Goal: Task Accomplishment & Management: Complete application form

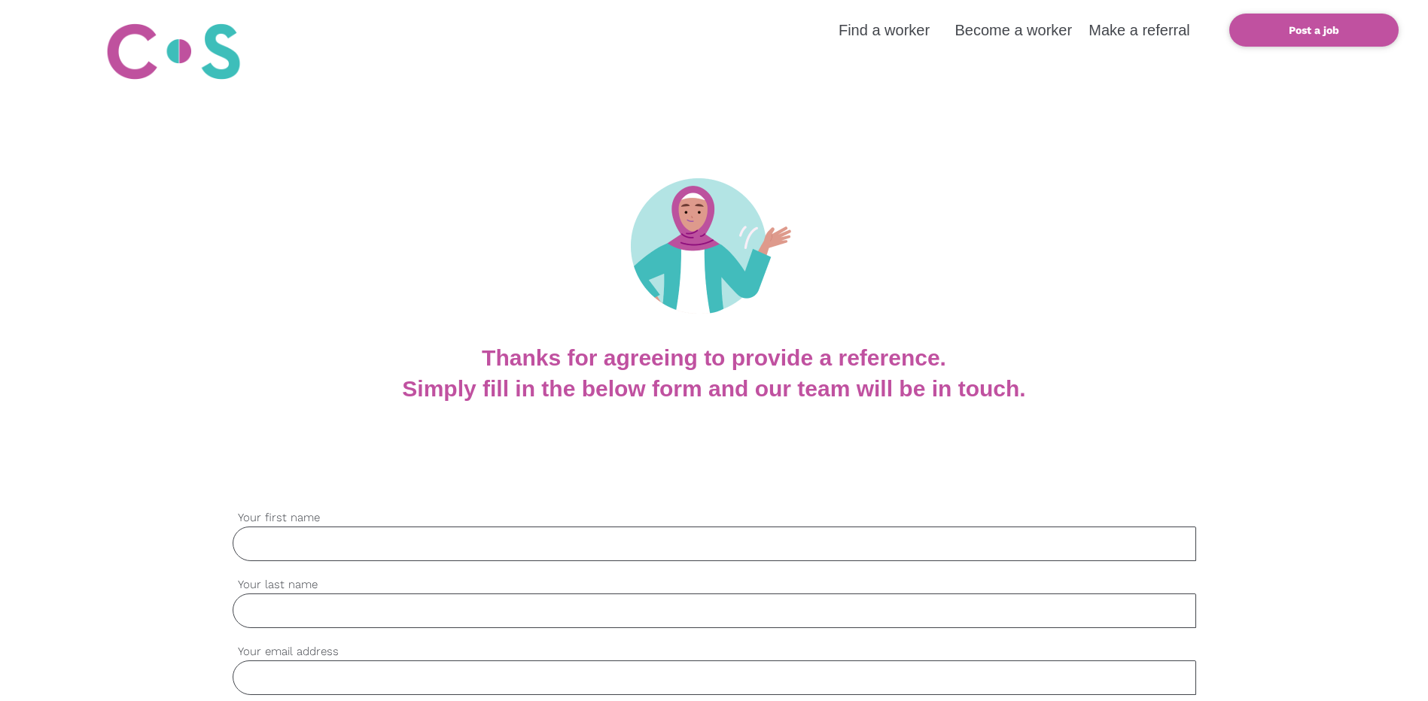
scroll to position [301, 0]
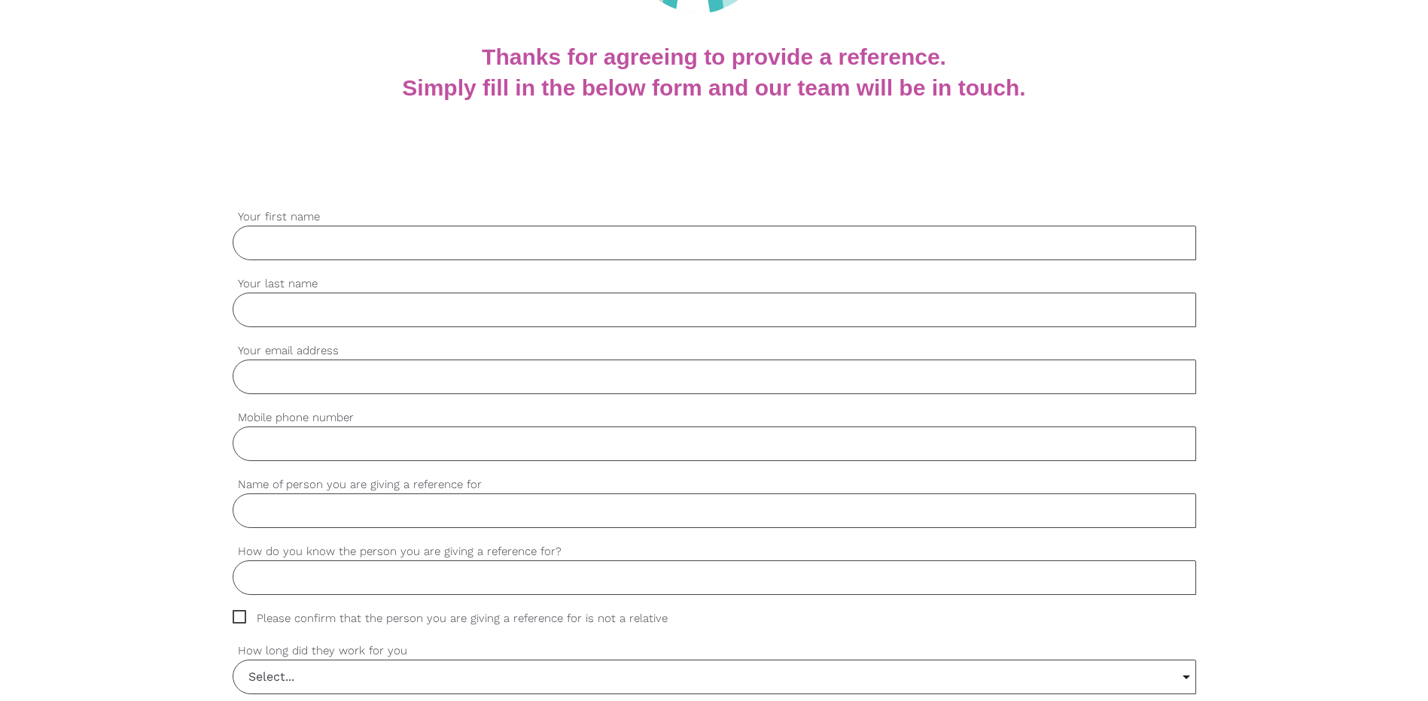
click at [339, 251] on input "Your first name" at bounding box center [714, 243] width 963 height 35
type input "Rahul"
click at [342, 321] on input "Your last name" at bounding box center [714, 310] width 963 height 35
type input "[PERSON_NAME]"
click at [293, 374] on input "Your email address" at bounding box center [714, 377] width 963 height 35
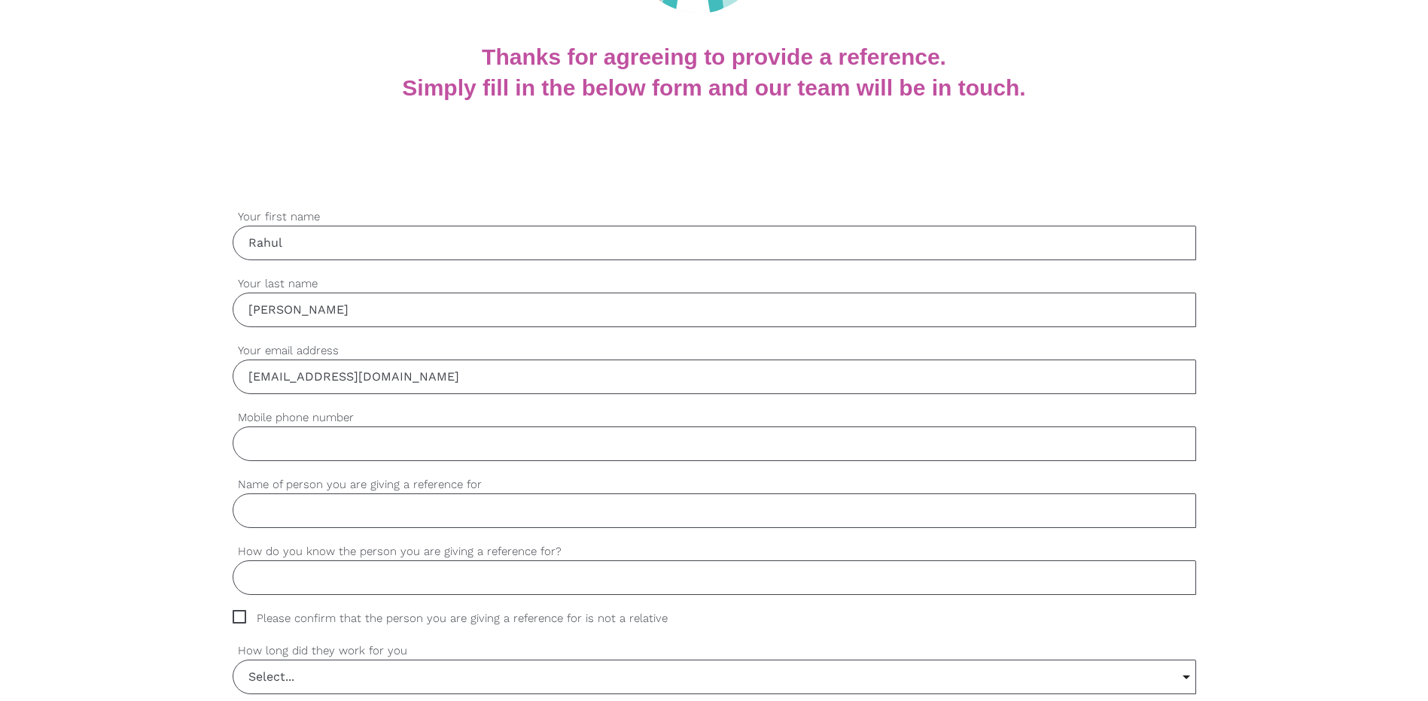
type input "[EMAIL_ADDRESS][DOMAIN_NAME]"
click at [360, 450] on input "Mobile phone number" at bounding box center [714, 444] width 963 height 35
type input "0"
click at [339, 449] on input "+64 21" at bounding box center [714, 444] width 963 height 35
type input "[PHONE_NUMBER]"
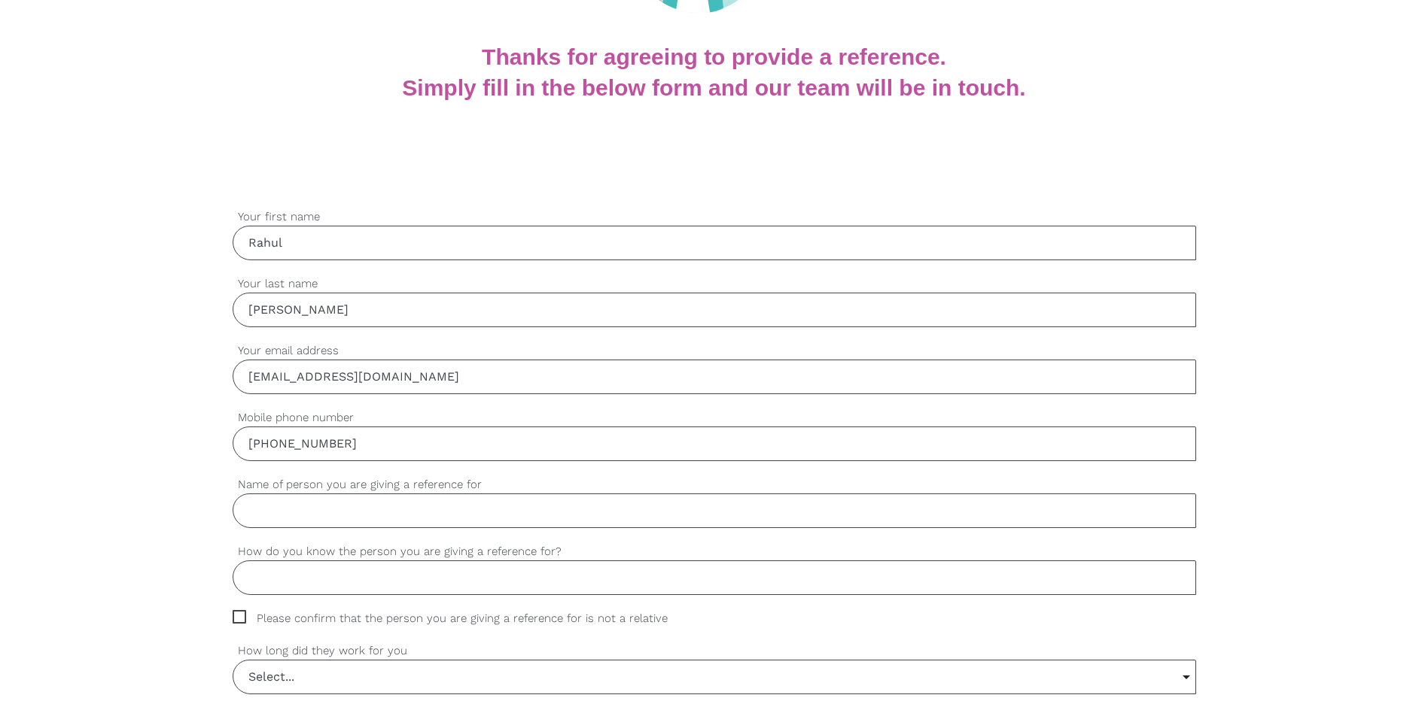
click at [329, 518] on input "Name of person you are giving a reference for" at bounding box center [714, 511] width 963 height 35
type input "j"
type input "[PERSON_NAME]"
click at [418, 573] on input "How do you know the person you are giving a reference for?" at bounding box center [714, 578] width 963 height 35
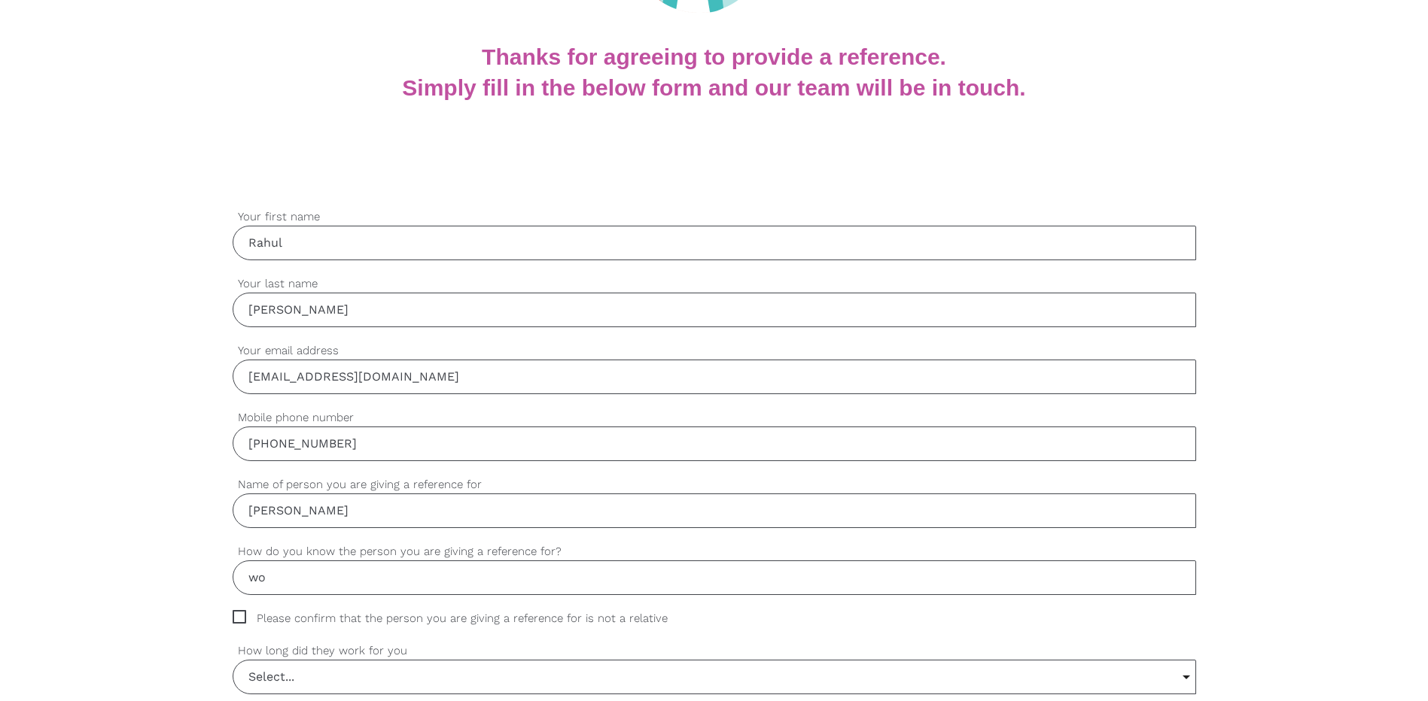
type input "w"
type input "I"
click at [748, 579] on input "As a clinical nurse specialist, [PERSON_NAME] was a healthcare assistant on the…" at bounding box center [714, 578] width 963 height 35
click at [935, 579] on input "As a clinical nurse specialist, [PERSON_NAME] was a healthcare assistant on the…" at bounding box center [714, 578] width 963 height 35
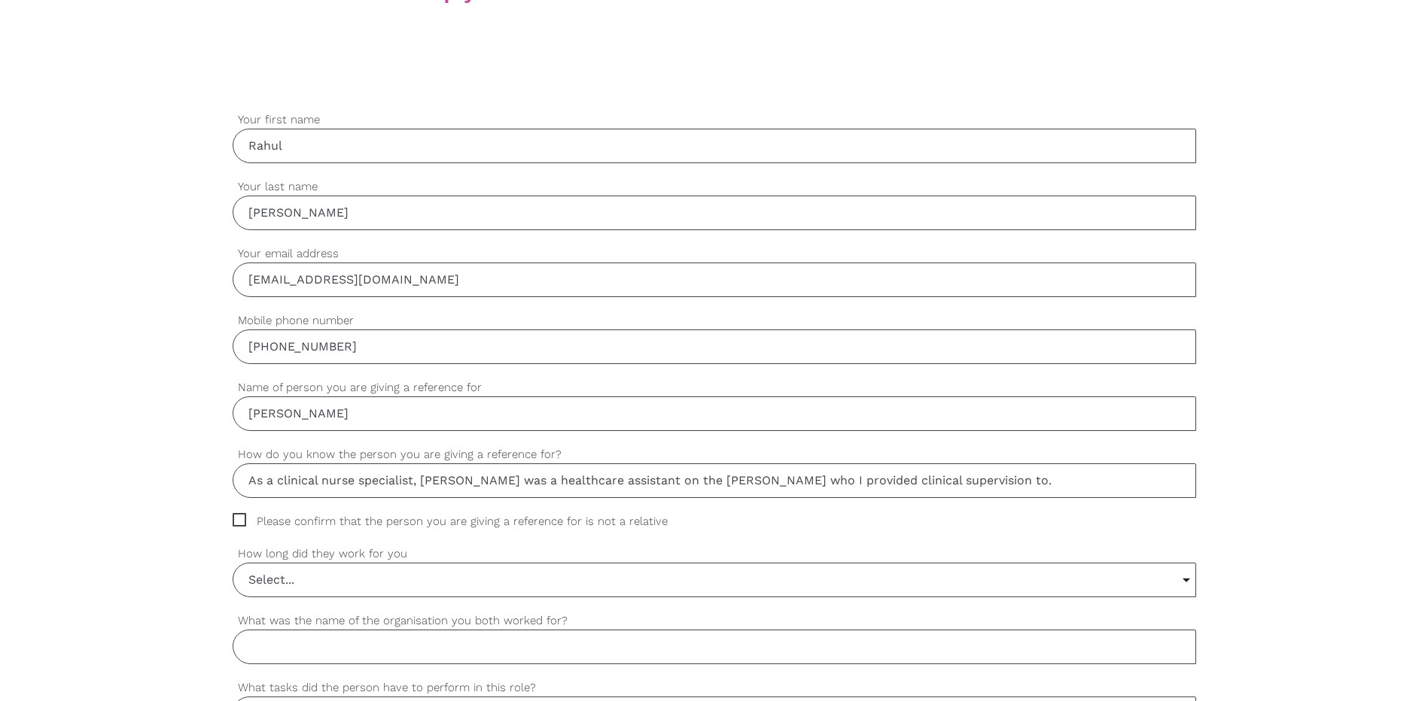
scroll to position [602, 0]
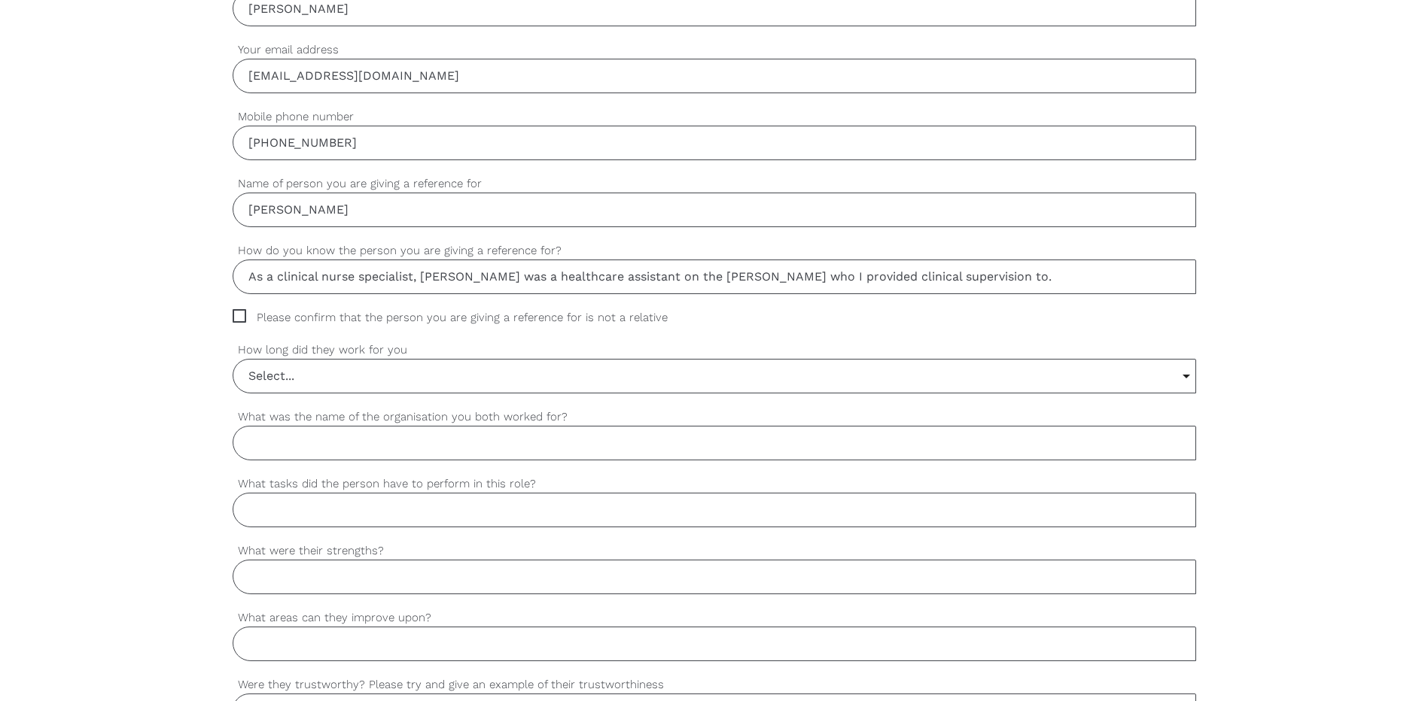
type input "As a clinical nurse specialist, [PERSON_NAME] was a healthcare assistant on the…"
drag, startPoint x: 245, startPoint y: 322, endPoint x: 239, endPoint y: 318, distance: 7.7
click at [245, 322] on span "Please confirm that the person you are giving a reference for is not a relative" at bounding box center [465, 317] width 464 height 17
click at [242, 319] on input "Please confirm that the person you are giving a reference for is not a relative" at bounding box center [238, 314] width 10 height 10
checkbox input "true"
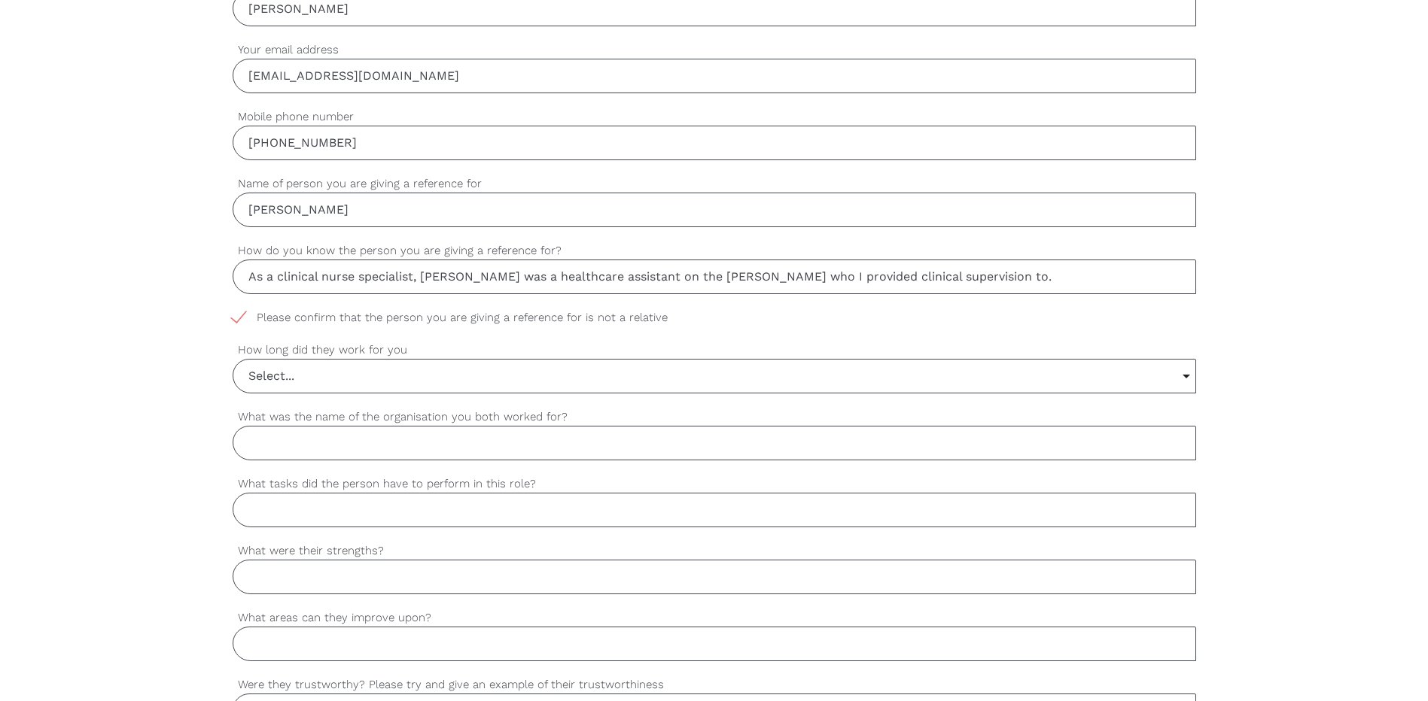
click at [339, 376] on input "Select..." at bounding box center [714, 376] width 962 height 33
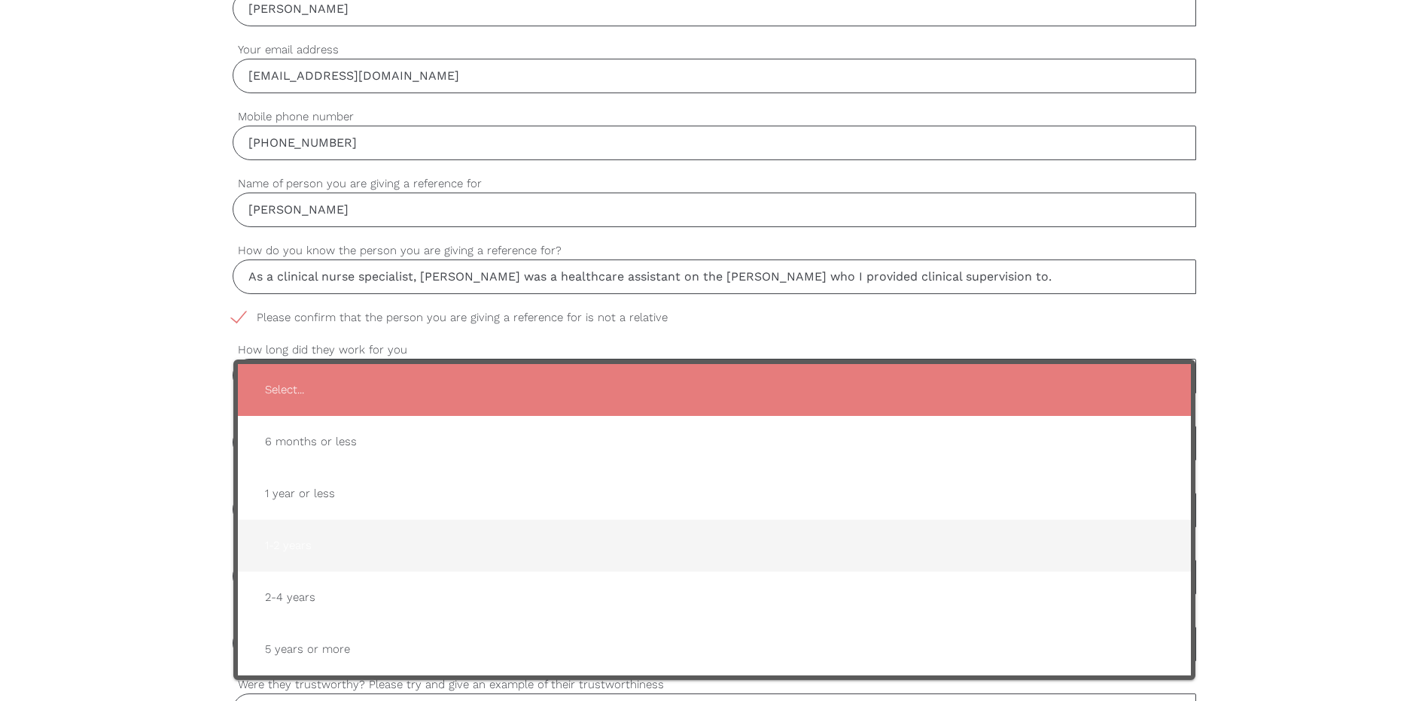
click at [295, 551] on span "1-2 years" at bounding box center [714, 546] width 923 height 37
type input "1-2 years"
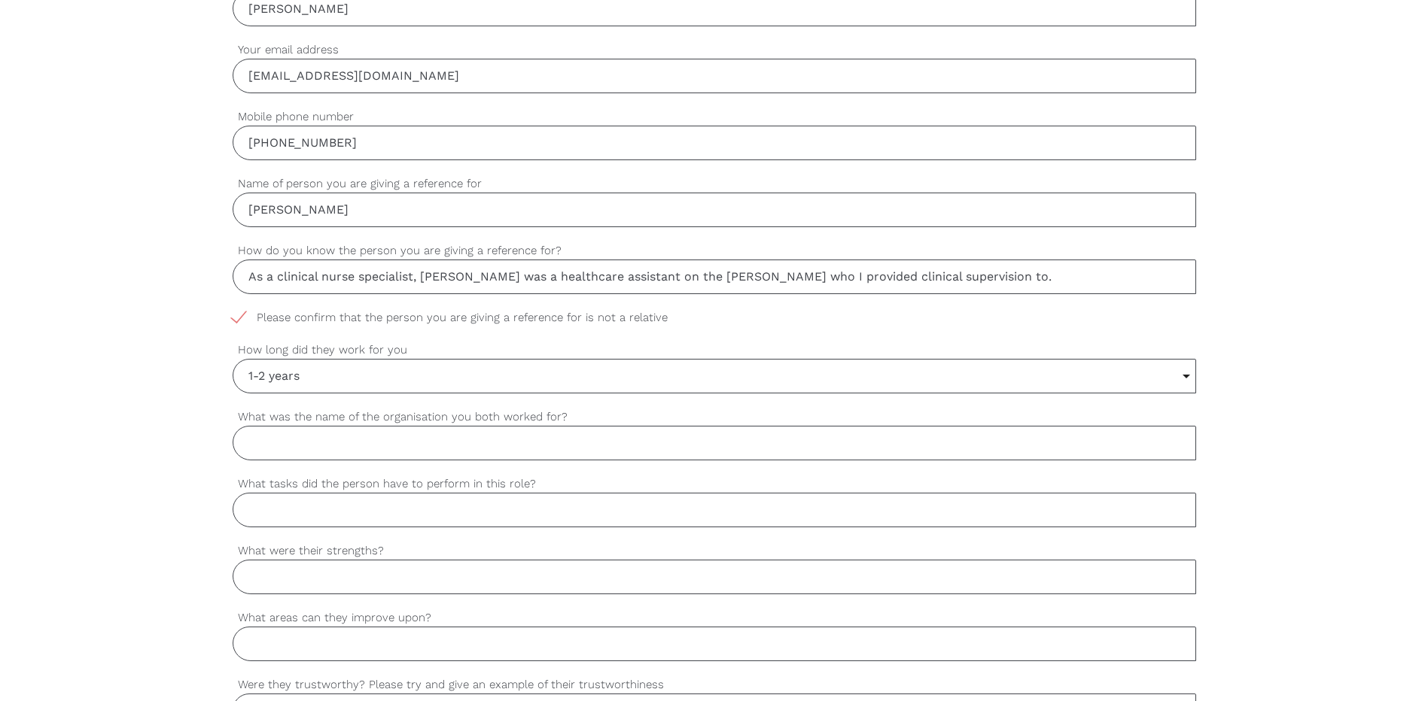
click at [325, 440] on input "What was the name of the organisation you both worked for?" at bounding box center [714, 443] width 963 height 35
type input "M"
click at [241, 446] on input "Counties [GEOGRAPHIC_DATA] ([GEOGRAPHIC_DATA])" at bounding box center [714, 443] width 963 height 35
click at [534, 443] on input "Health [GEOGRAPHIC_DATA] (Counties [GEOGRAPHIC_DATA] ([GEOGRAPHIC_DATA])" at bounding box center [714, 443] width 963 height 35
type input "Health [GEOGRAPHIC_DATA] (Counties [GEOGRAPHIC_DATA] Health: [GEOGRAPHIC_DATA])"
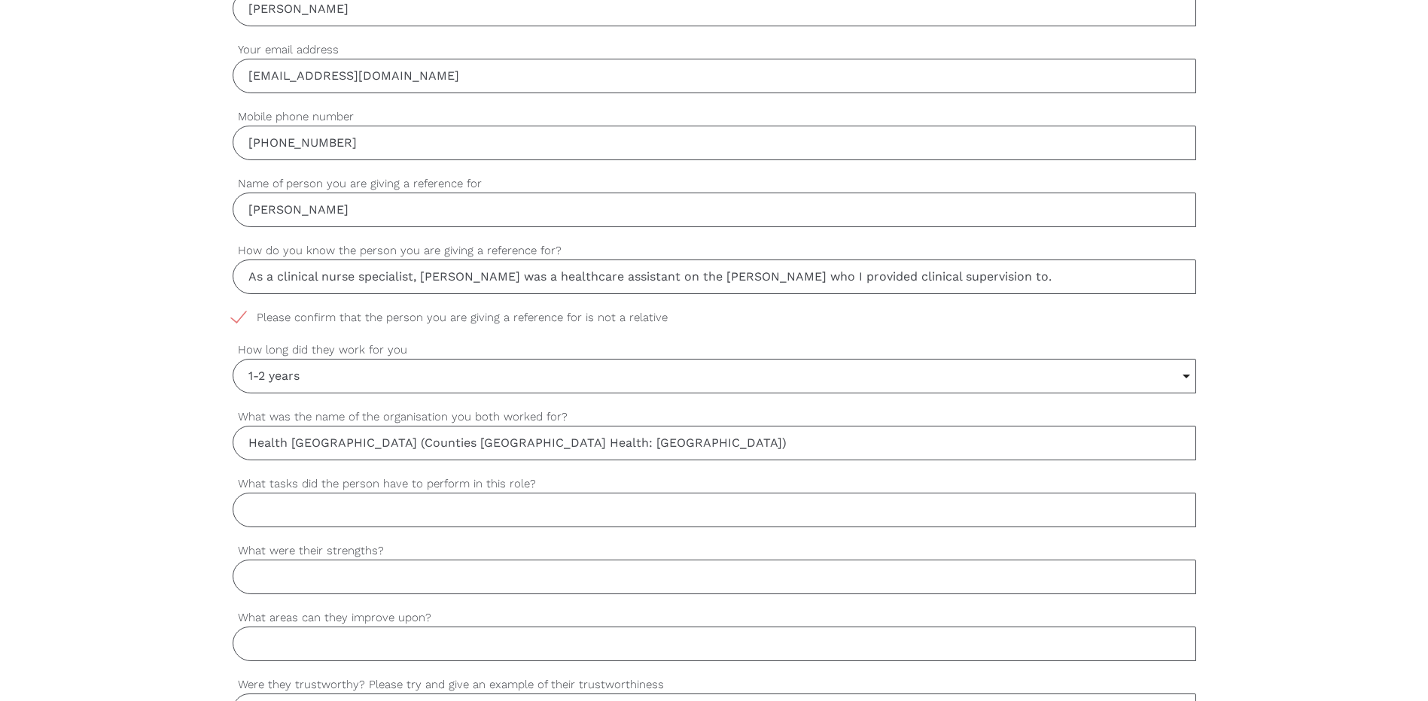
click at [331, 503] on input "What tasks did the person have to perform in this role?" at bounding box center [714, 510] width 963 height 35
type input "A"
click at [533, 509] on input "Working under the direction and delegation of" at bounding box center [714, 510] width 963 height 35
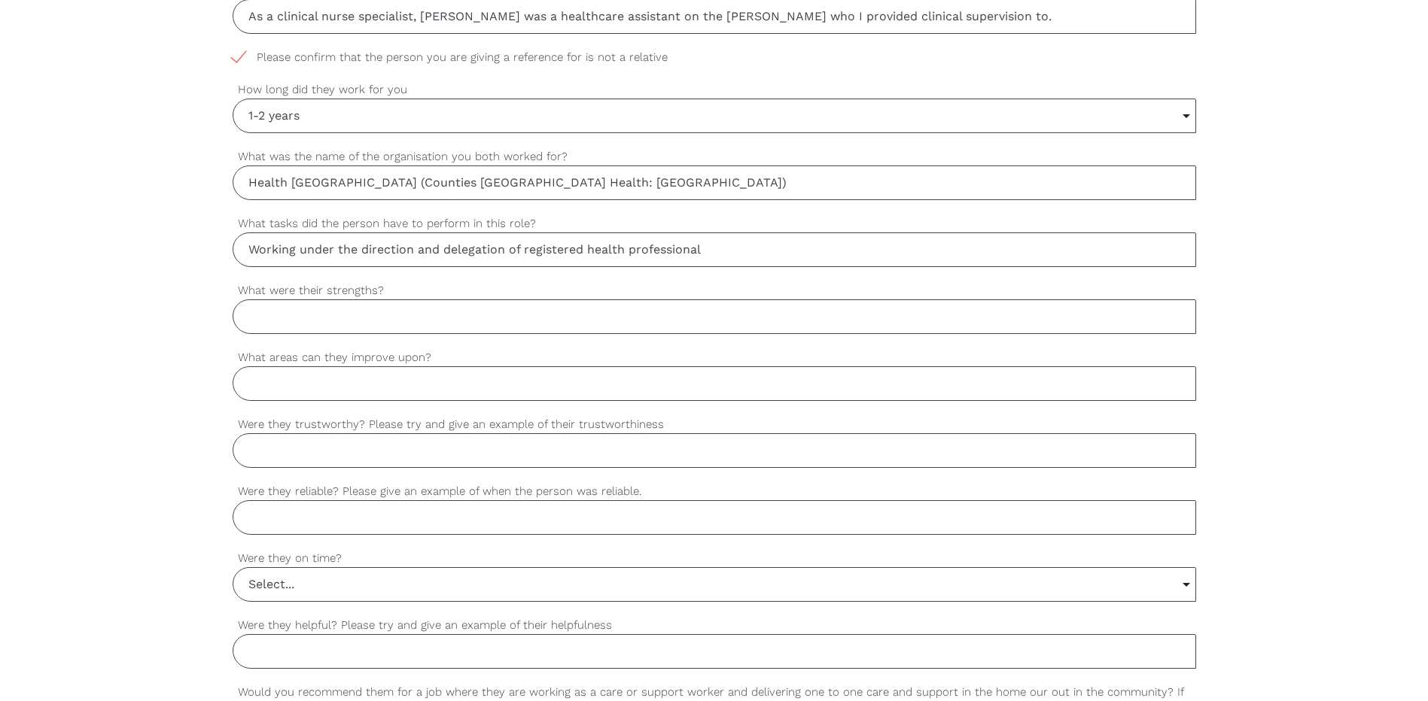
scroll to position [903, 0]
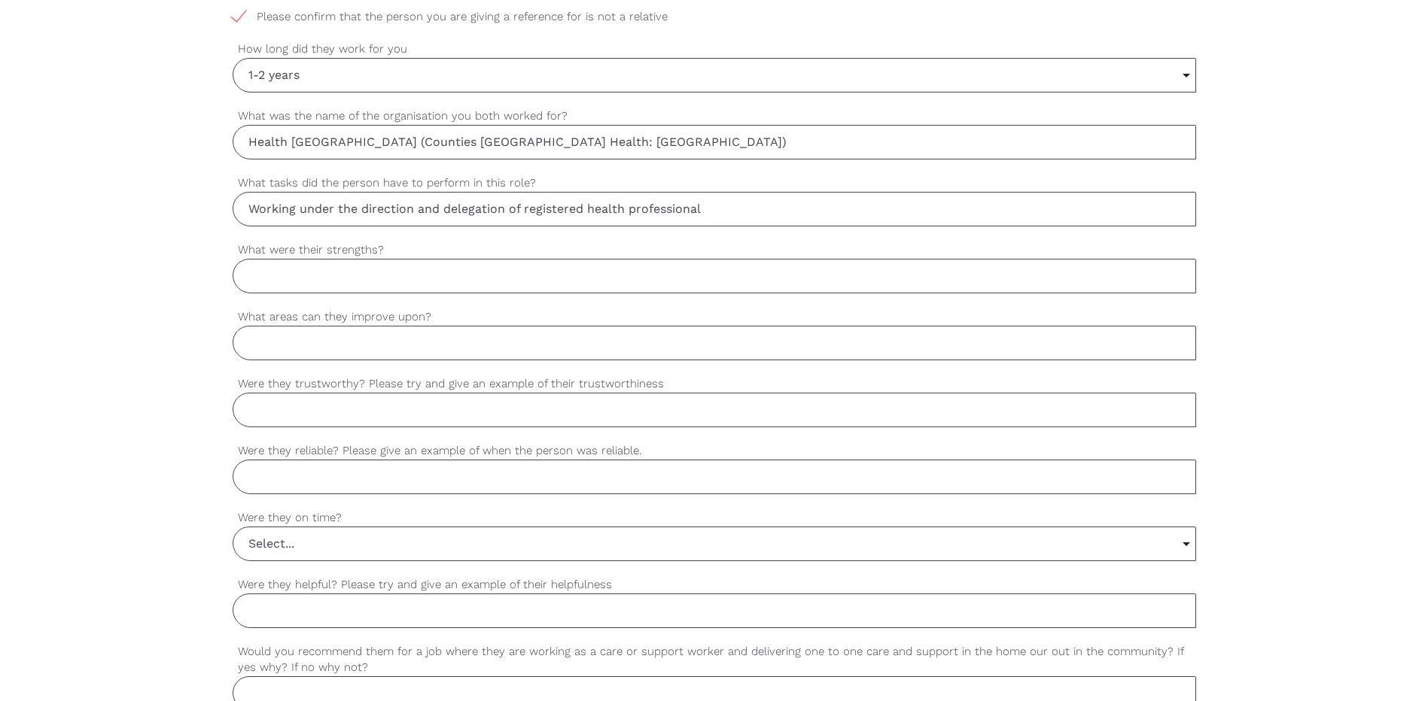
type input "Working under the direction and delegation of registered health professional"
click at [332, 269] on input "What were their strengths?" at bounding box center [714, 276] width 963 height 35
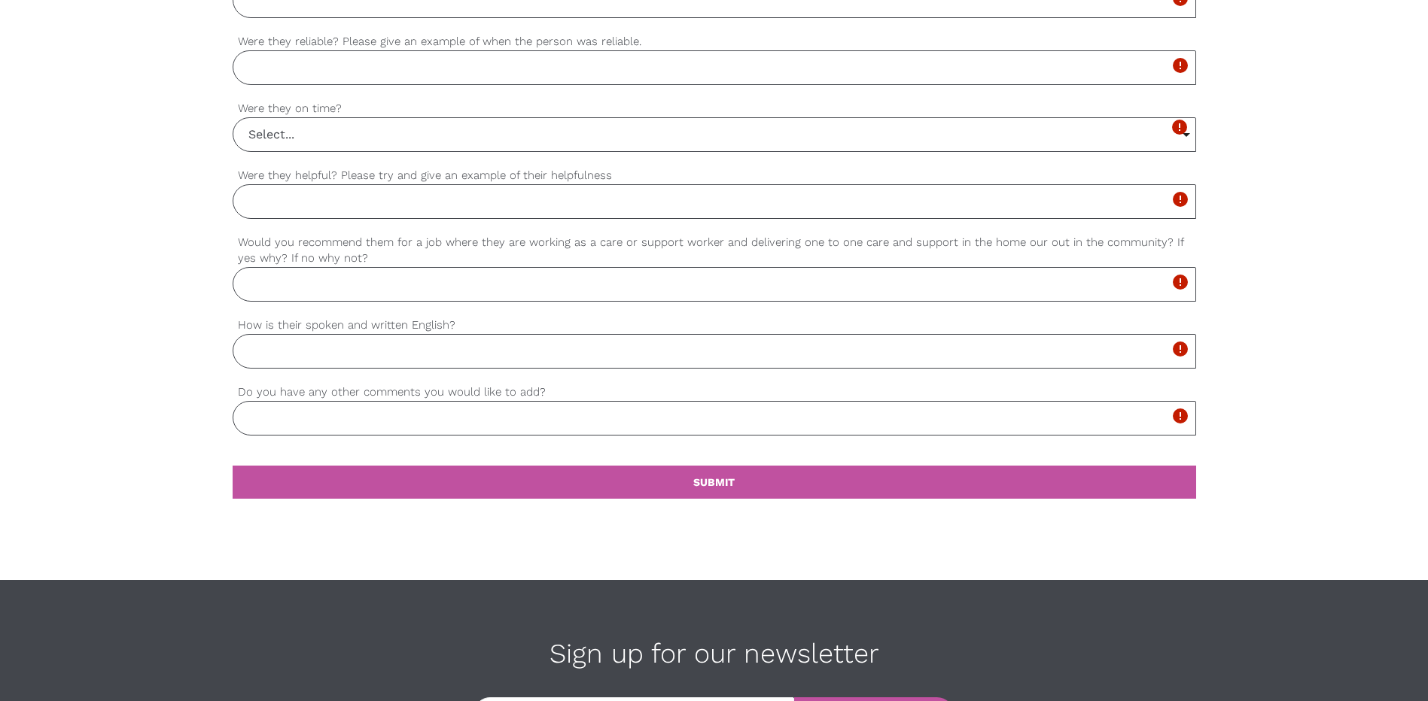
scroll to position [1337, 0]
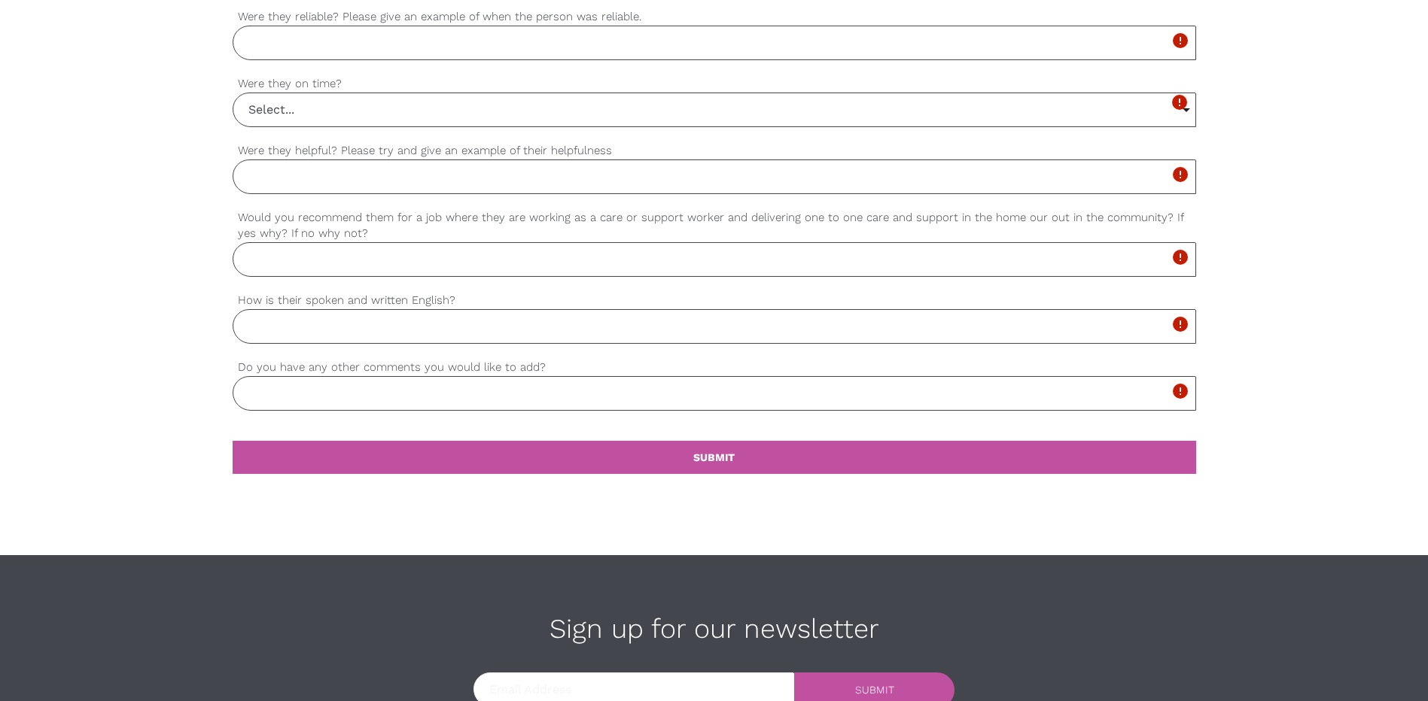
drag, startPoint x: 581, startPoint y: 426, endPoint x: 573, endPoint y: 421, distance: 9.4
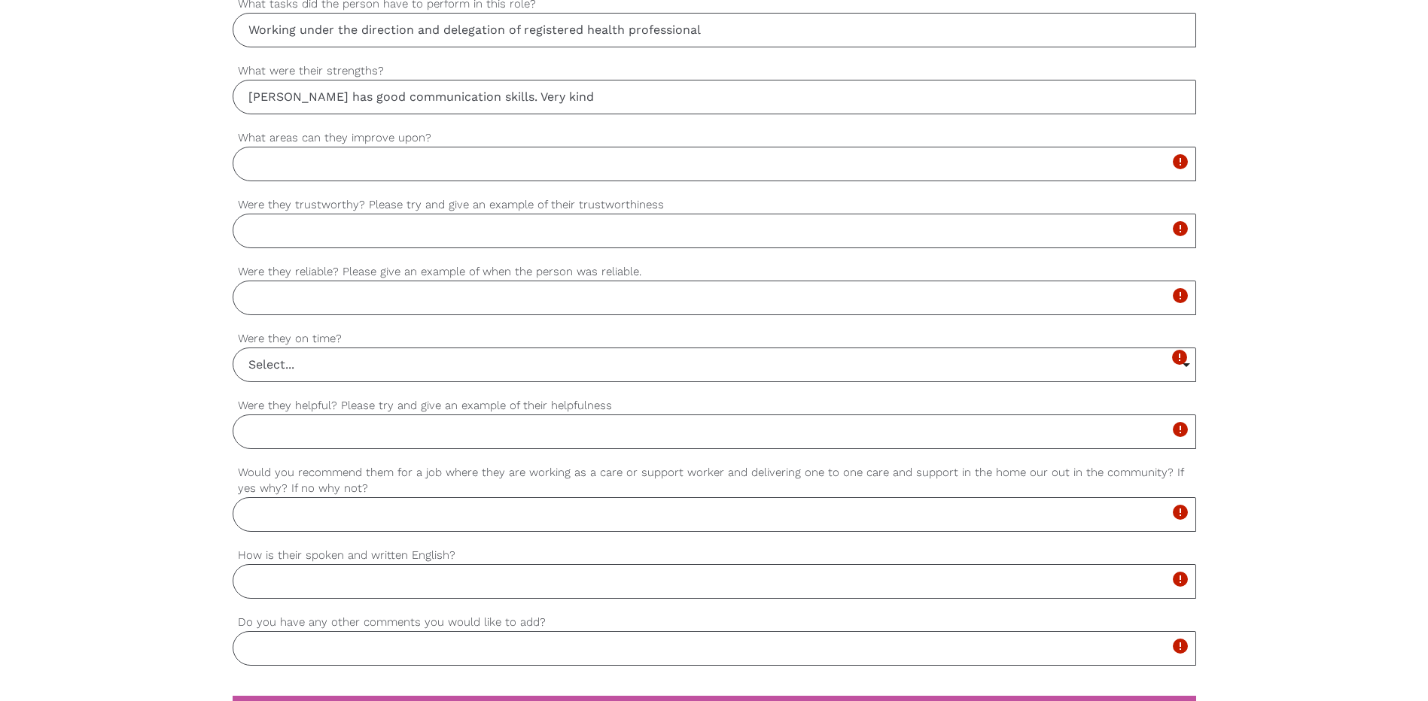
scroll to position [680, 0]
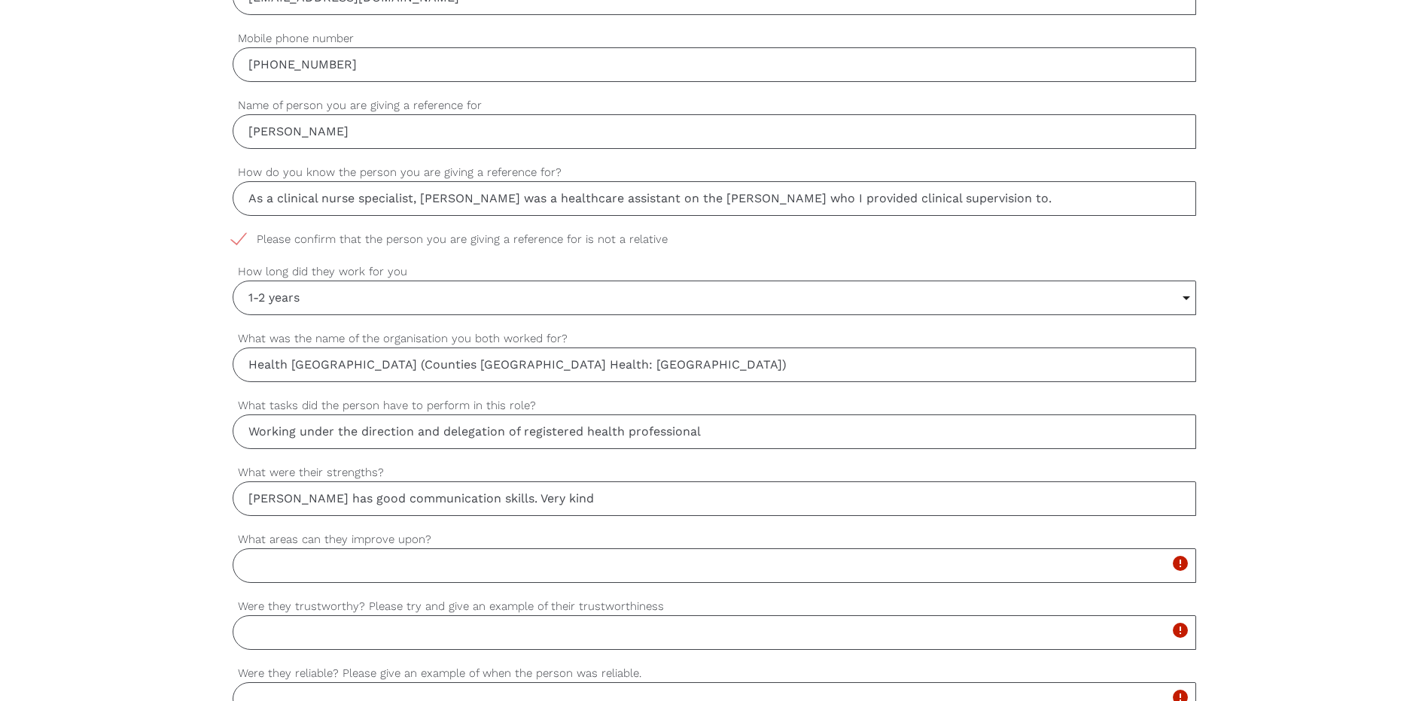
click at [710, 436] on input "Working under the direction and delegation of registered health professional" at bounding box center [714, 432] width 963 height 35
click at [574, 502] on input "[PERSON_NAME] has good communication skills. Very kind" at bounding box center [714, 499] width 963 height 35
type input "[PERSON_NAME] has good communication skills, able to communicate kindly and pol…"
click at [379, 570] on input "What areas can they improve upon?" at bounding box center [714, 566] width 963 height 35
type input "t"
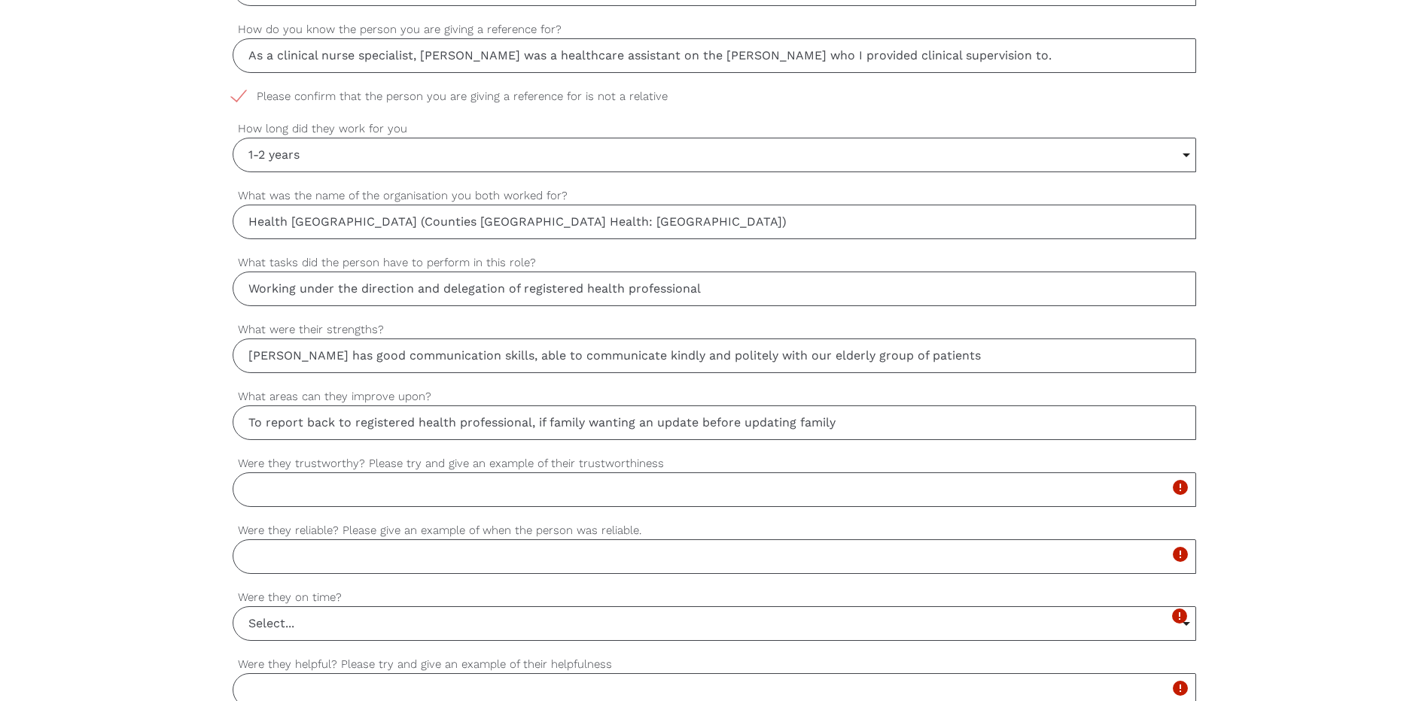
scroll to position [906, 0]
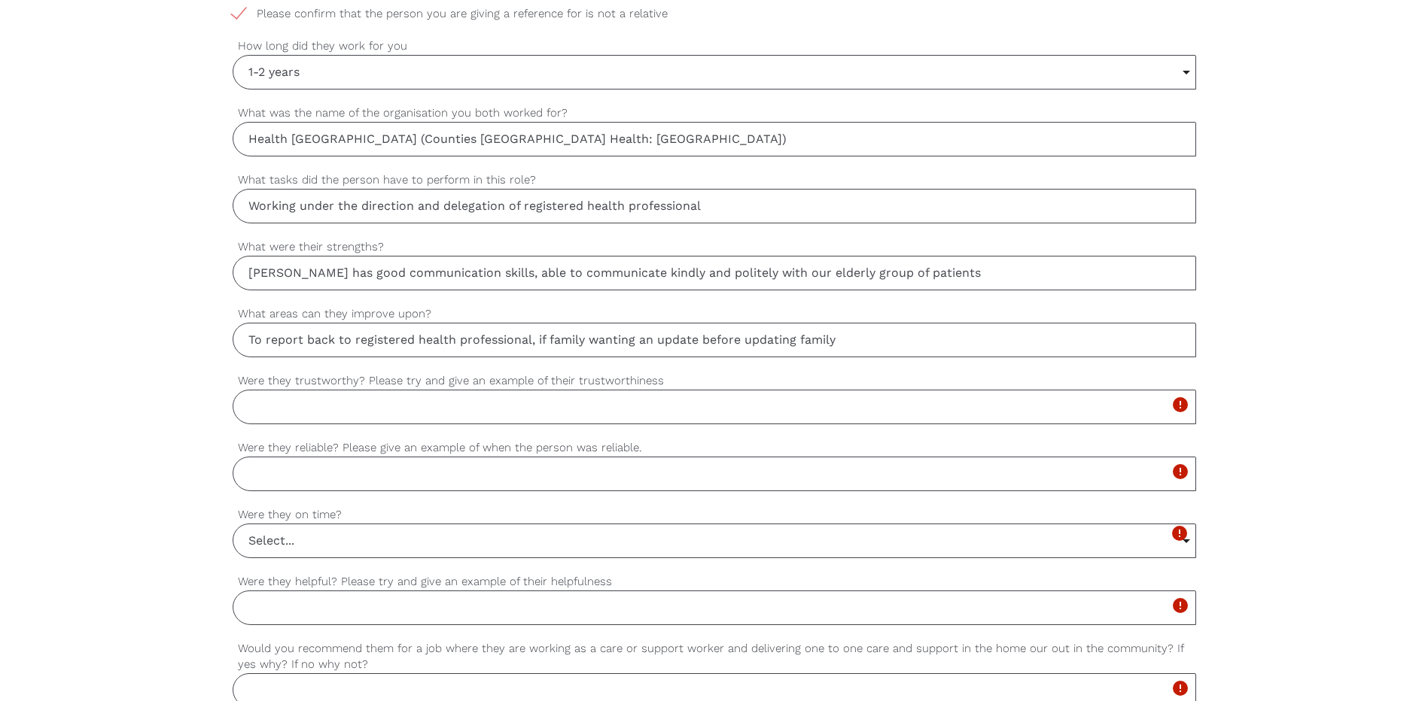
type input "To report back to registered health professional, if family wanting an update b…"
click at [315, 412] on input "Were they trustworthy? Please try and give an example of their trustworthiness" at bounding box center [714, 407] width 963 height 35
click at [1178, 409] on input "Yes. [PERSON_NAME] as a health care assistant would do skin assessment for the …" at bounding box center [714, 407] width 963 height 35
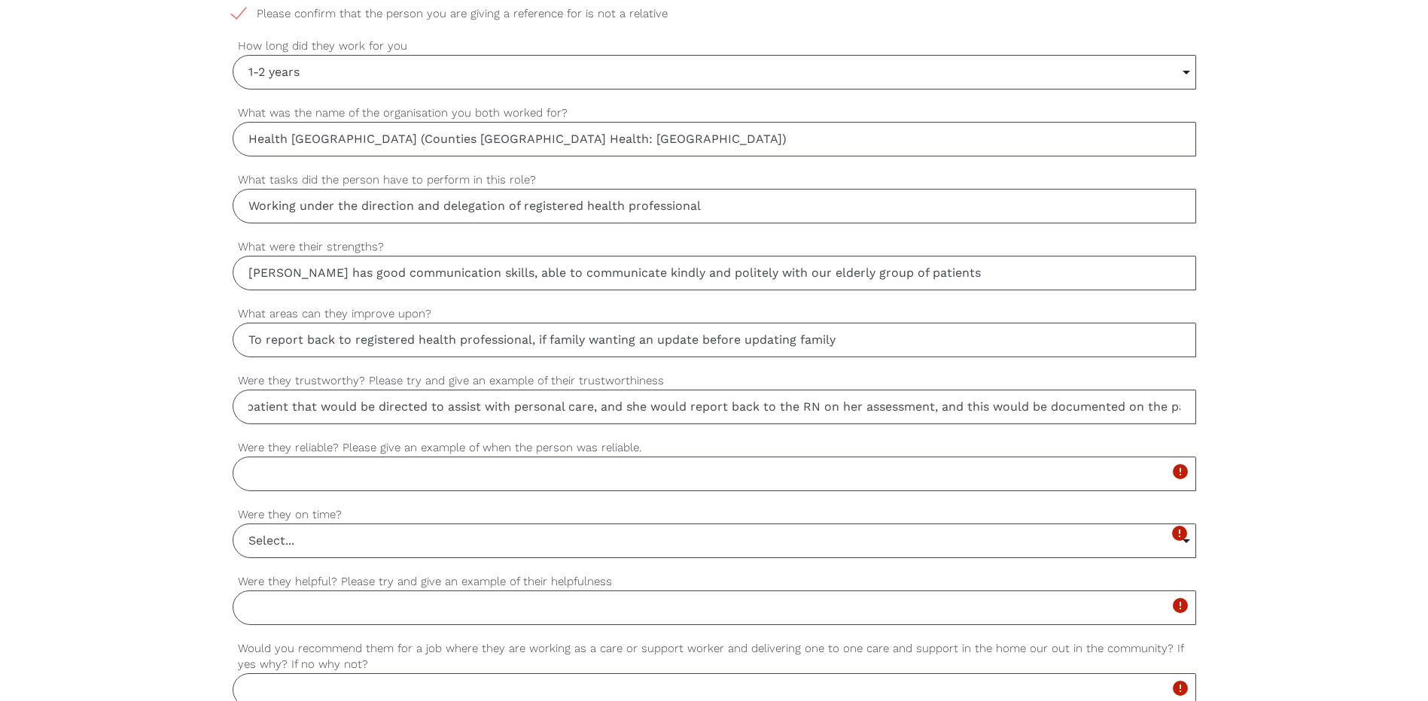
click at [1179, 413] on input "Yes. [PERSON_NAME] as a health care assistant would do skin assessment for the …" at bounding box center [714, 407] width 963 height 35
type input "Yes. [PERSON_NAME] as a health care assistant would do skin assessment for the …"
click at [370, 473] on input "Were they reliable? Please give an example of when the person was reliable." at bounding box center [714, 474] width 963 height 35
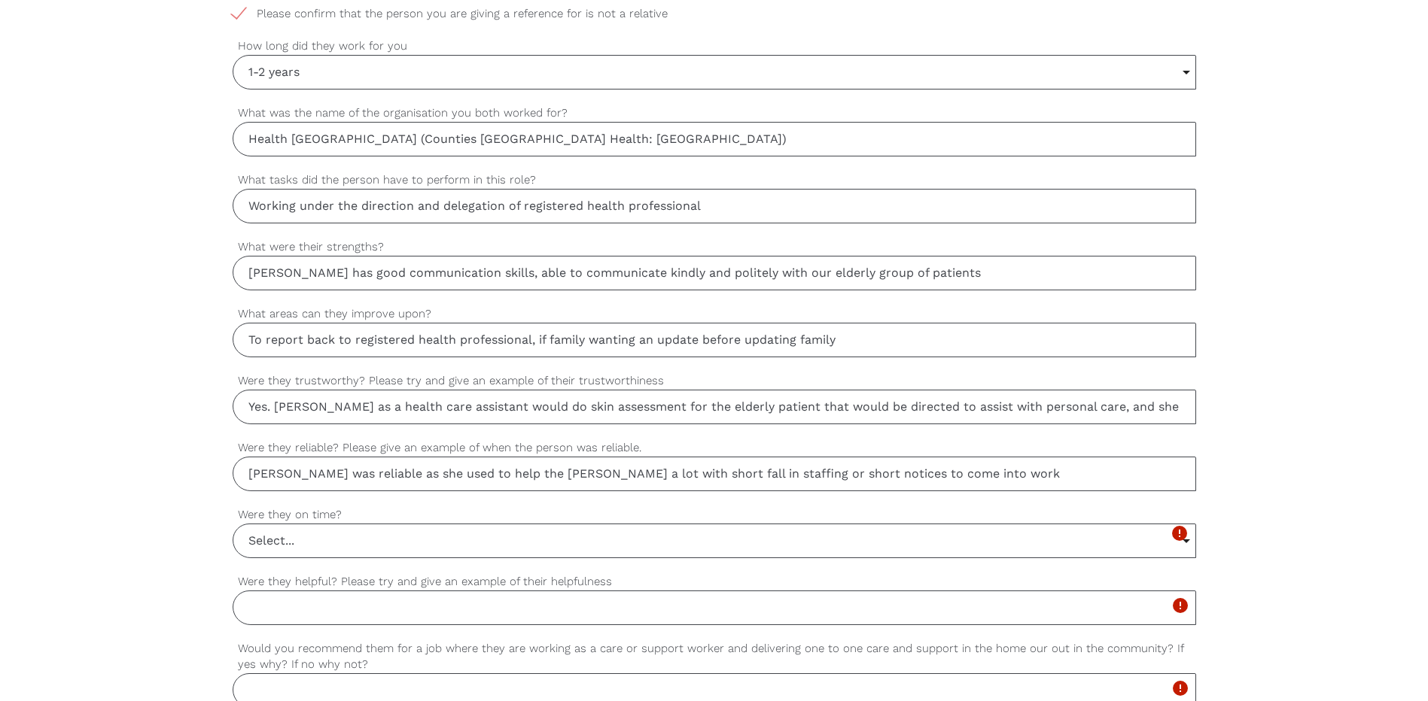
type input "[PERSON_NAME] was reliable as she used to help the [PERSON_NAME] a lot with sho…"
click at [342, 547] on input "Select..." at bounding box center [714, 541] width 962 height 33
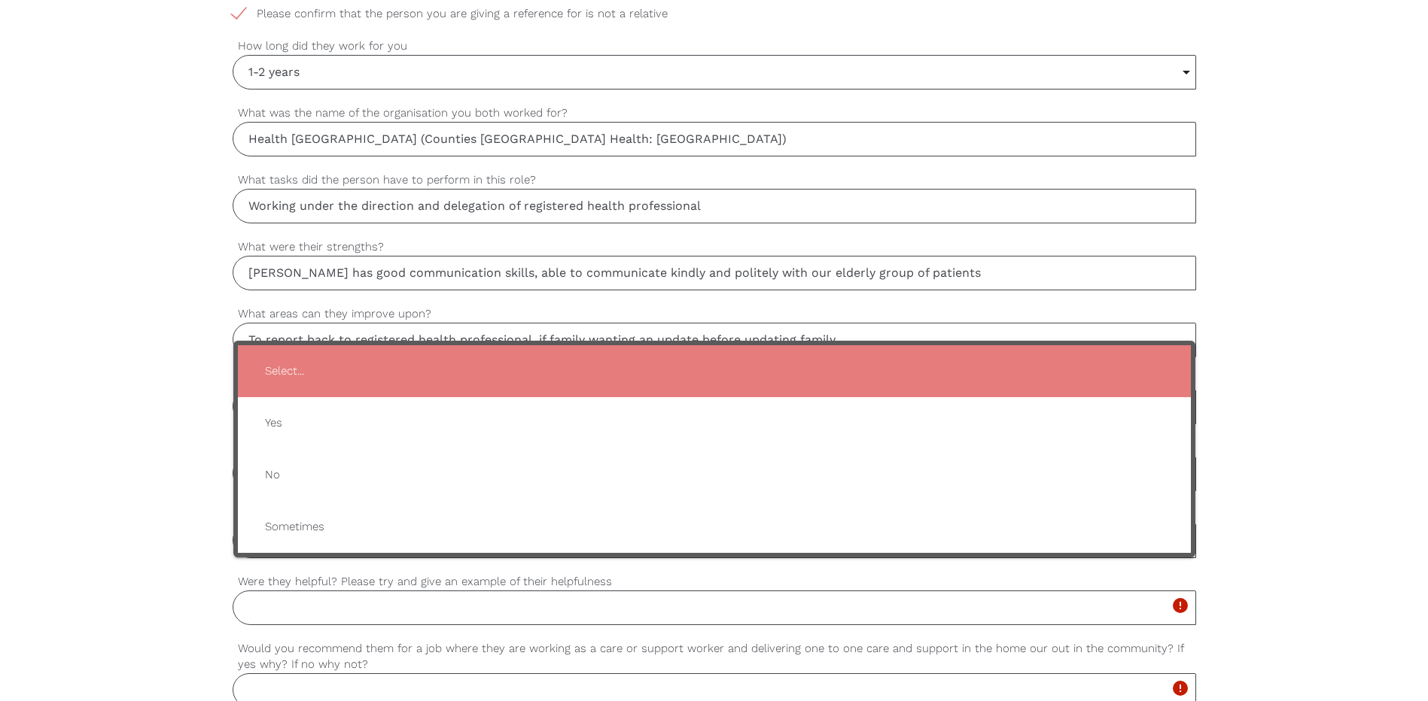
click at [154, 455] on div "settings Rahul Your first name settings [PERSON_NAME] Your last name settings […" at bounding box center [714, 279] width 1428 height 1413
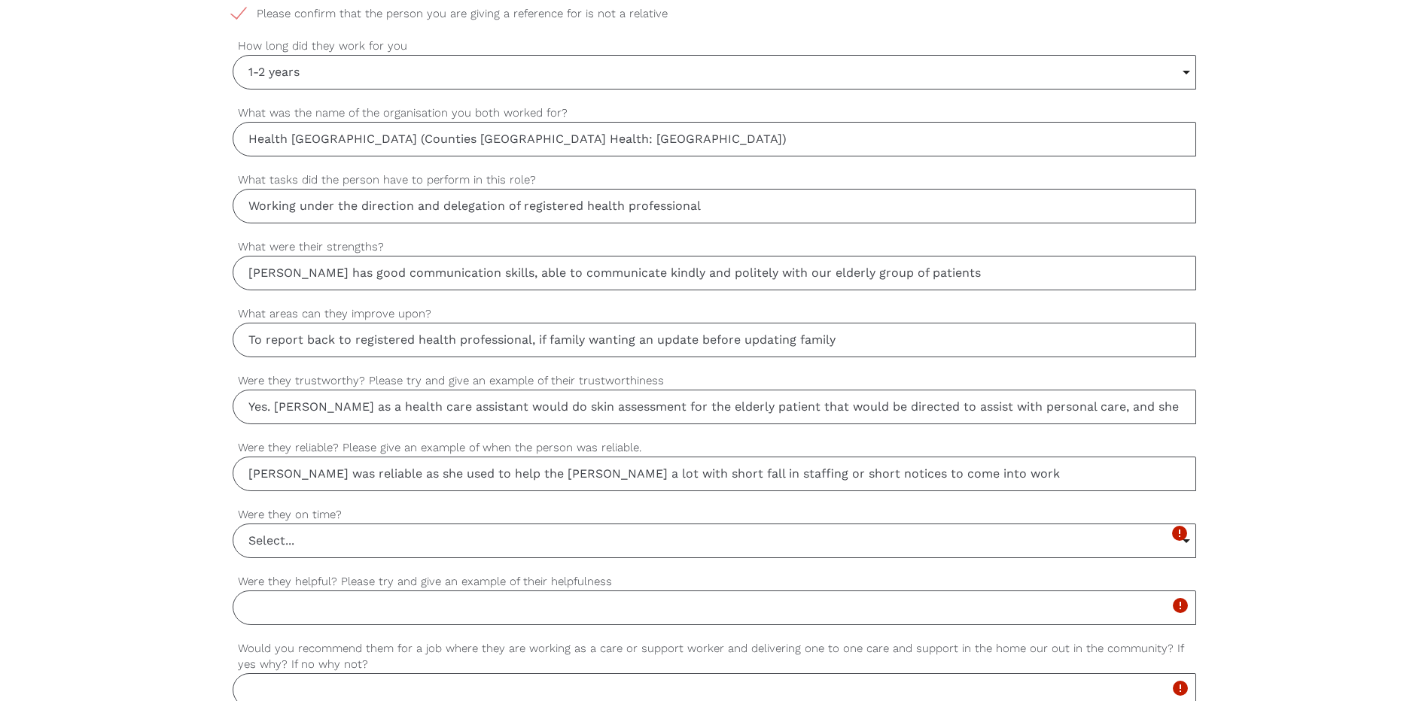
click at [281, 538] on input "Select..." at bounding box center [714, 541] width 962 height 33
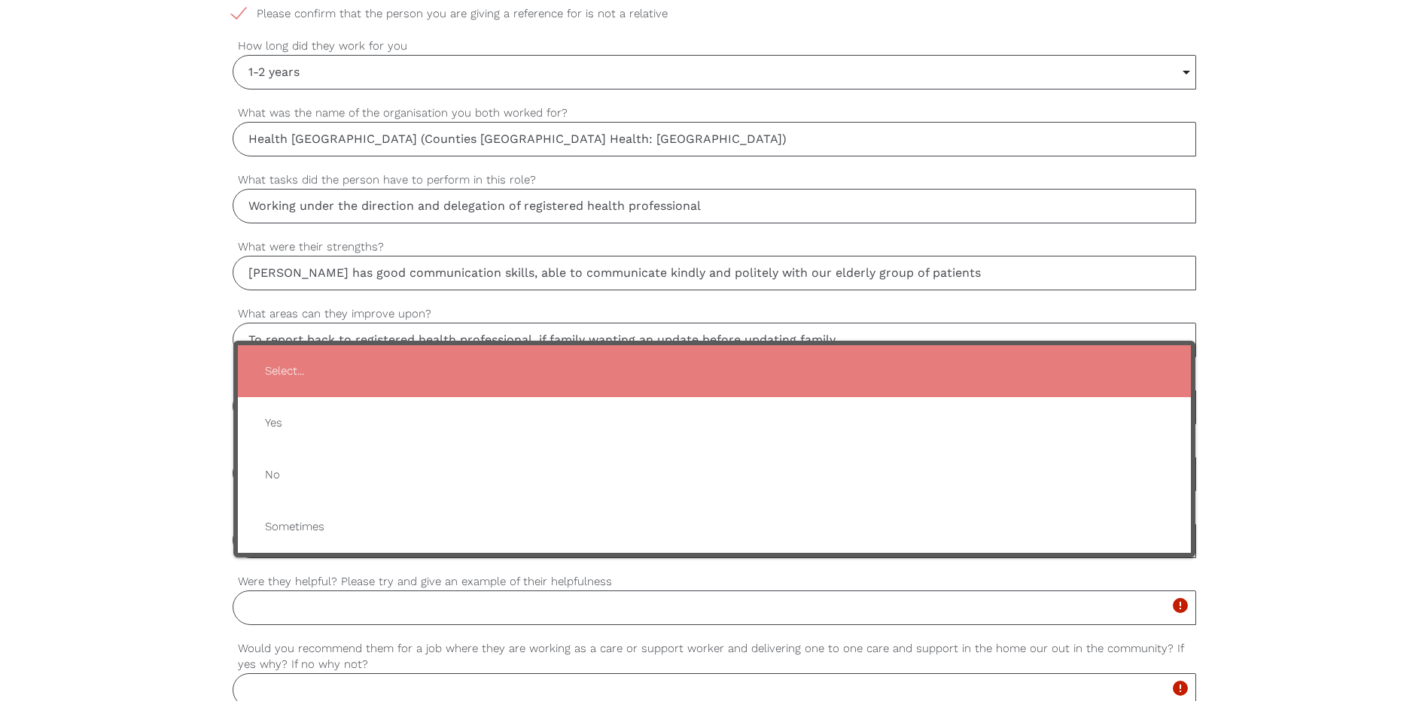
click at [163, 437] on div "settings Rahul Your first name settings [PERSON_NAME] Your last name settings […" at bounding box center [714, 279] width 1428 height 1413
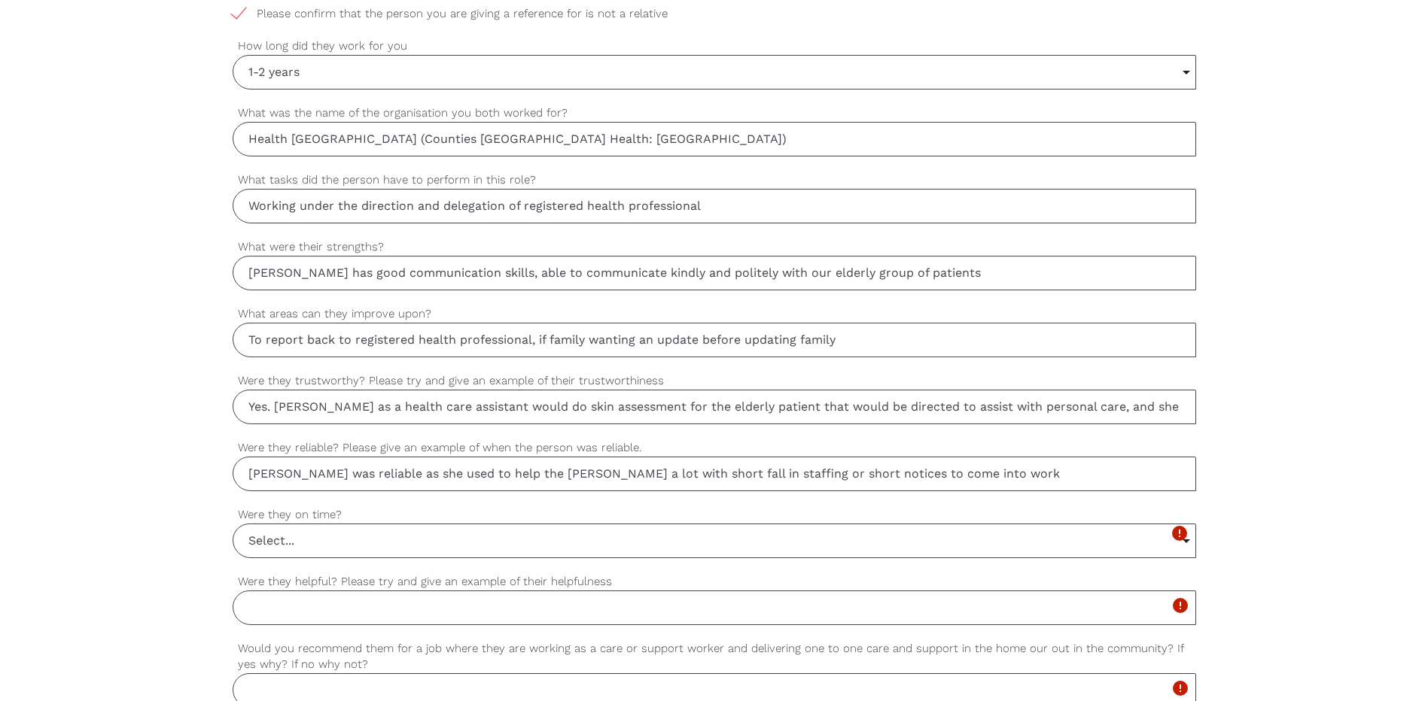
scroll to position [1207, 0]
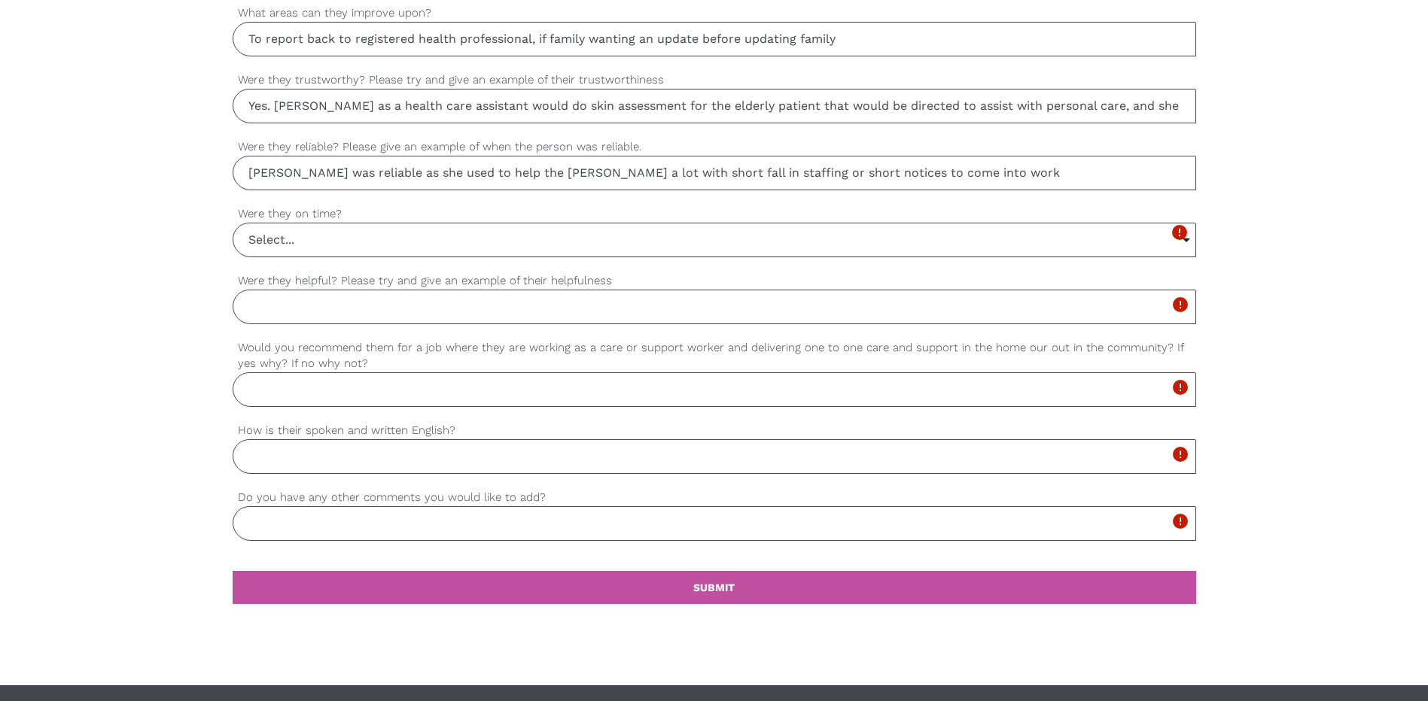
click at [324, 248] on input "Select..." at bounding box center [714, 240] width 962 height 33
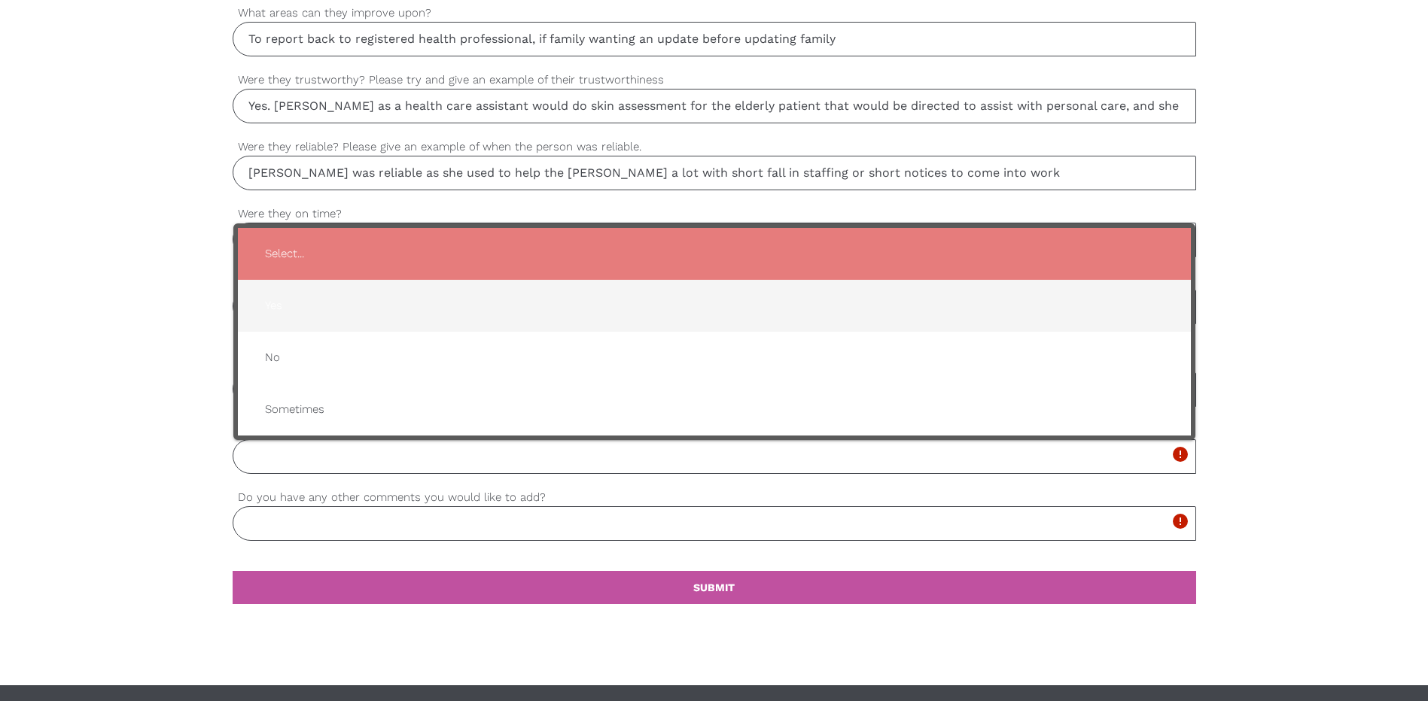
click at [306, 310] on span "Yes" at bounding box center [714, 305] width 923 height 37
type input "Yes"
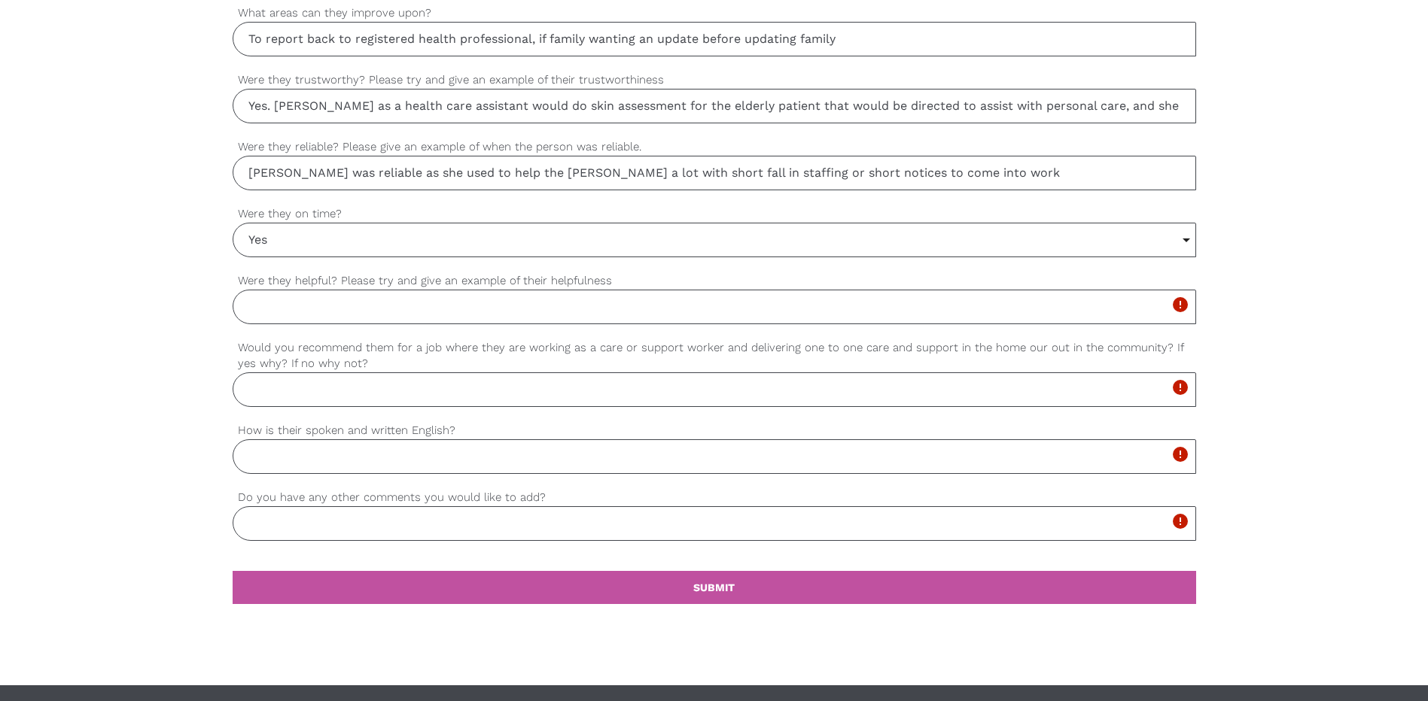
click at [288, 309] on input "Were they helpful? Please try and give an example of their helpfulness" at bounding box center [714, 307] width 963 height 35
click at [925, 312] on input "Yes, when the [PERSON_NAME] gets busy during the winter periods, she was always…" at bounding box center [714, 307] width 963 height 35
click at [1131, 311] on input "Yes, when the [PERSON_NAME] gets busy during the winter periods, she was always…" at bounding box center [714, 307] width 963 height 35
type input "Yes, when the [PERSON_NAME] gets busy during the winter periods, she was always…"
click at [286, 397] on input "Would you recommend them for a job where they are working as a care or support …" at bounding box center [714, 390] width 963 height 35
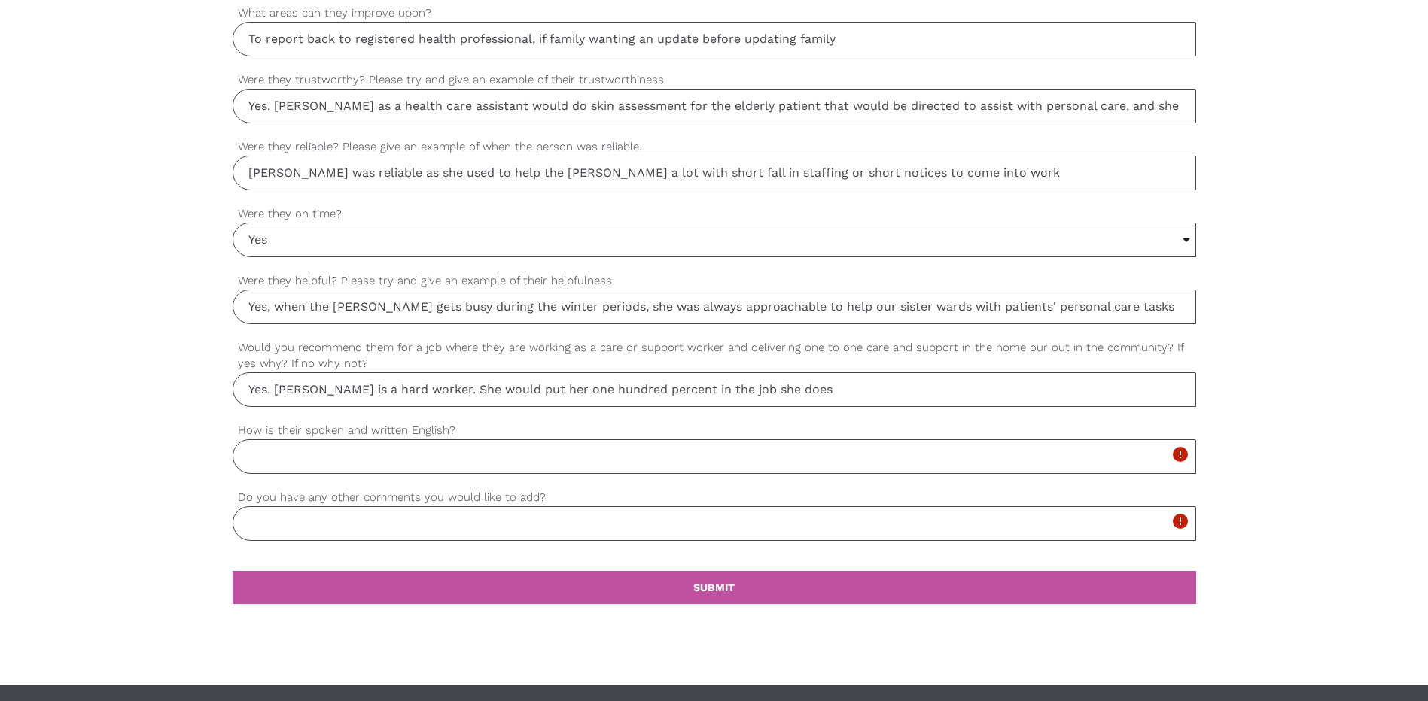
type input "Yes. [PERSON_NAME] is a hard worker. She would put her one hundred percent in t…"
click at [287, 466] on input "How is their spoken and written English?" at bounding box center [714, 456] width 963 height 35
type input "Proficient in English. Has been brought up in [GEOGRAPHIC_DATA] from a young ag…"
click at [472, 531] on input "Do you have any other comments you would like to add?" at bounding box center [714, 523] width 963 height 35
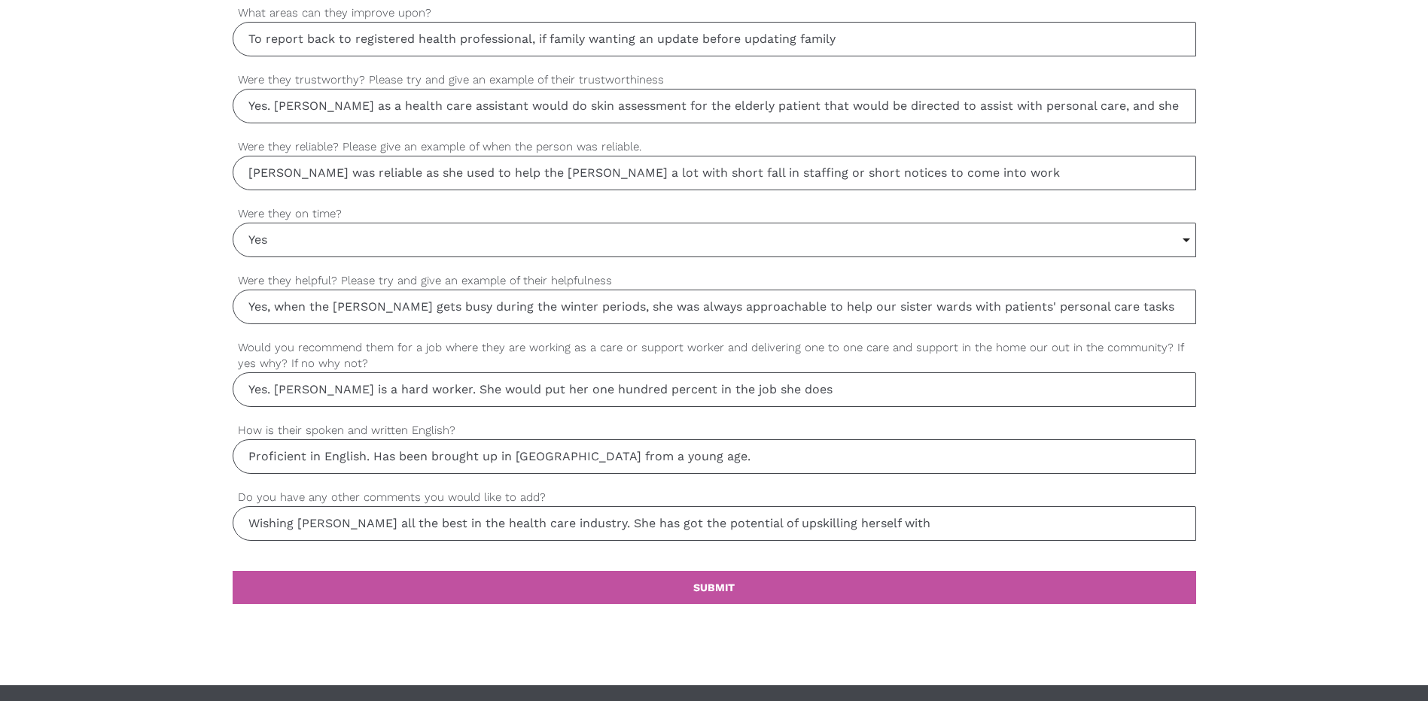
click at [901, 531] on input "Wishing [PERSON_NAME] all the best in the health care industry. She has got the…" at bounding box center [714, 523] width 963 height 35
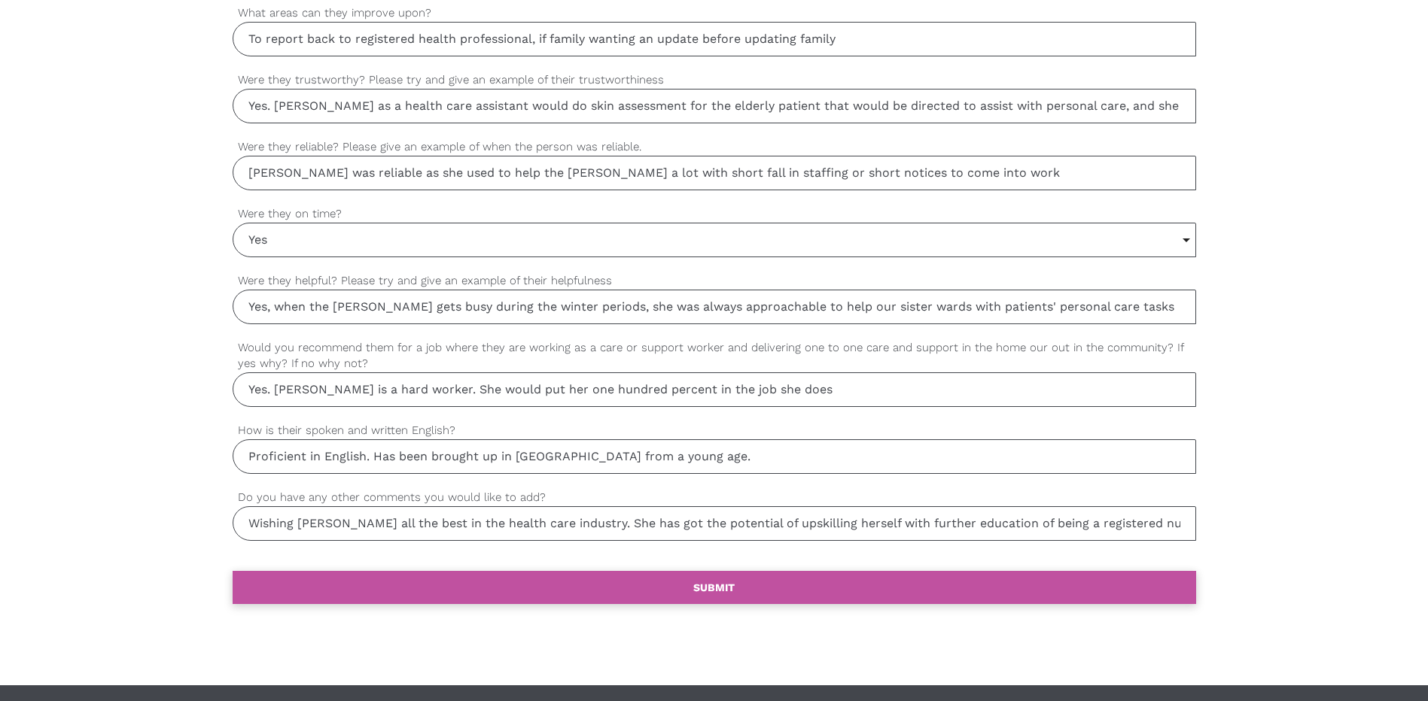
type input "Wishing [PERSON_NAME] all the best in the health care industry. She has got the…"
click at [719, 594] on link "settings SUBMIT" at bounding box center [714, 587] width 963 height 33
